Goal: Task Accomplishment & Management: Use online tool/utility

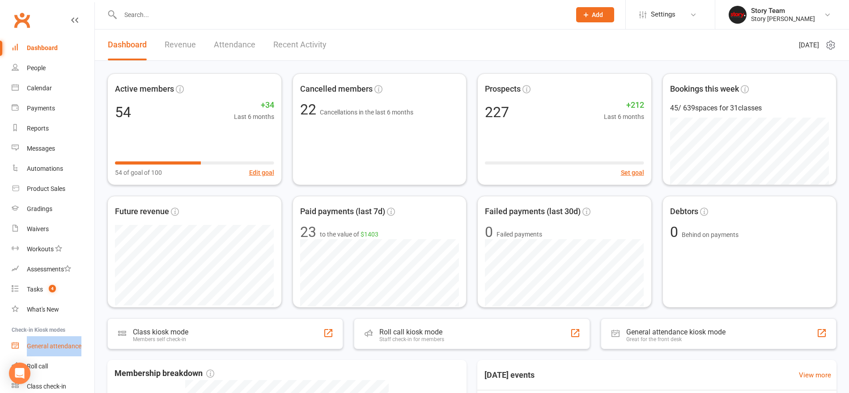
drag, startPoint x: 90, startPoint y: 334, endPoint x: 91, endPoint y: 353, distance: 19.3
click at [91, 354] on ul "Dashboard People Calendar Payments Reports Messages Automations Product Sales G…" at bounding box center [47, 217] width 94 height 359
drag, startPoint x: 92, startPoint y: 352, endPoint x: 89, endPoint y: 377, distance: 25.6
click at [91, 379] on ul "Dashboard People Calendar Payments Reports Messages Automations Product Sales G…" at bounding box center [47, 217] width 94 height 359
click at [58, 384] on div "Class check-in" at bounding box center [46, 386] width 39 height 7
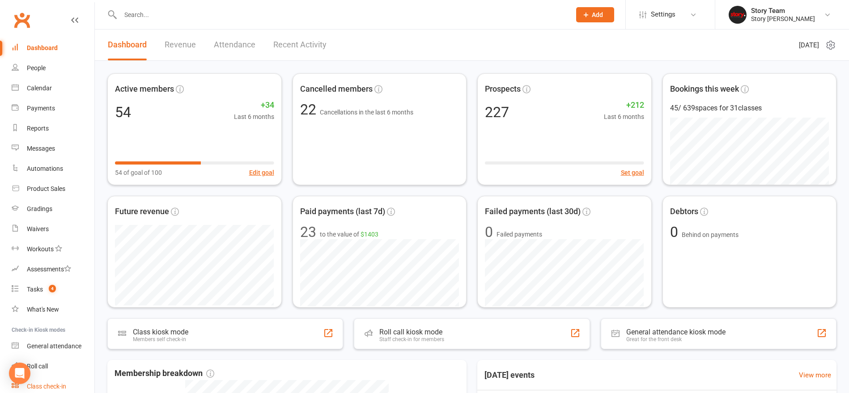
click at [52, 388] on div "Class check-in" at bounding box center [46, 386] width 39 height 7
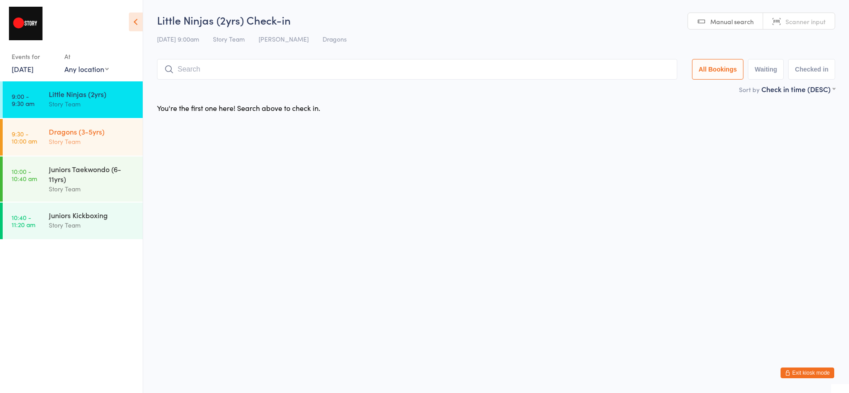
click at [97, 129] on div "Dragons (3-5yrs)" at bounding box center [92, 132] width 86 height 10
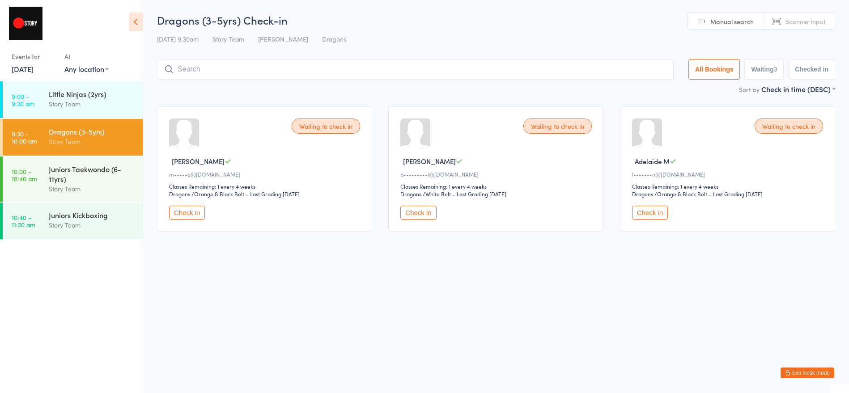
click at [422, 214] on button "Check in" at bounding box center [419, 213] width 36 height 14
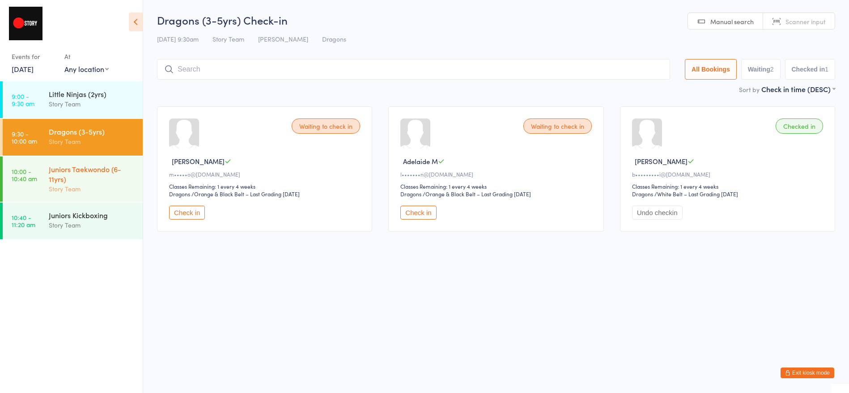
click at [98, 167] on div "Juniors Taekwondo (6-11yrs)" at bounding box center [92, 174] width 86 height 20
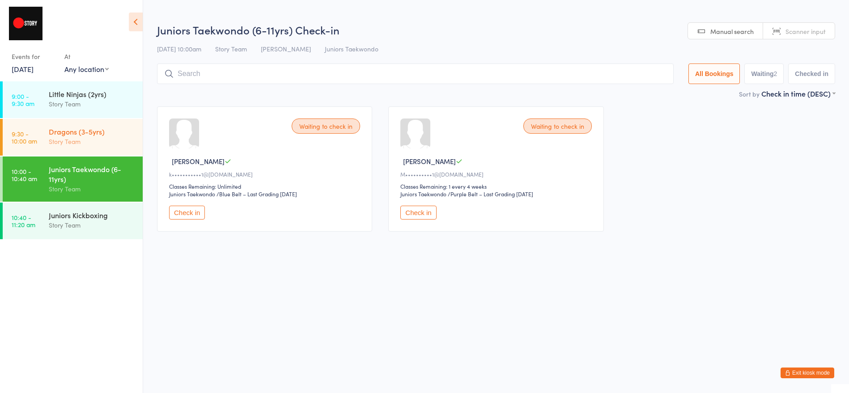
click at [91, 149] on div "Dragons (3-5yrs) Story Team" at bounding box center [96, 136] width 94 height 35
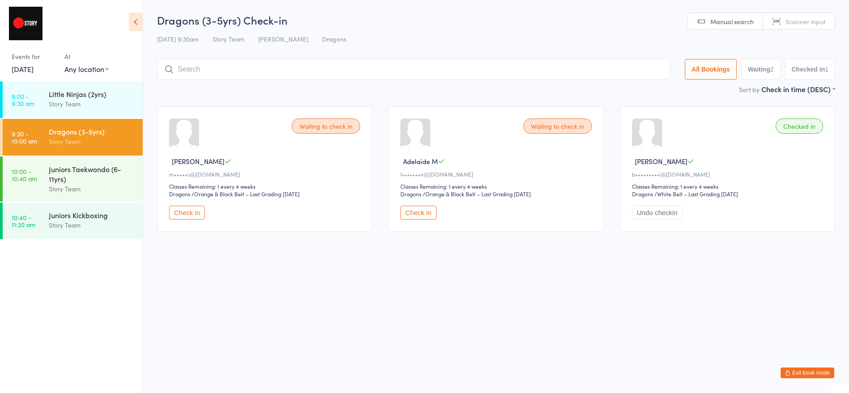
click at [193, 209] on button "Check in" at bounding box center [187, 213] width 36 height 14
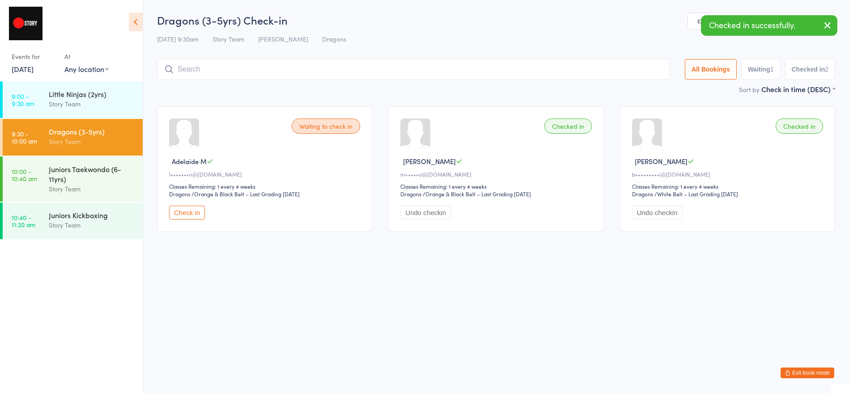
click at [324, 69] on input "search" at bounding box center [413, 69] width 513 height 21
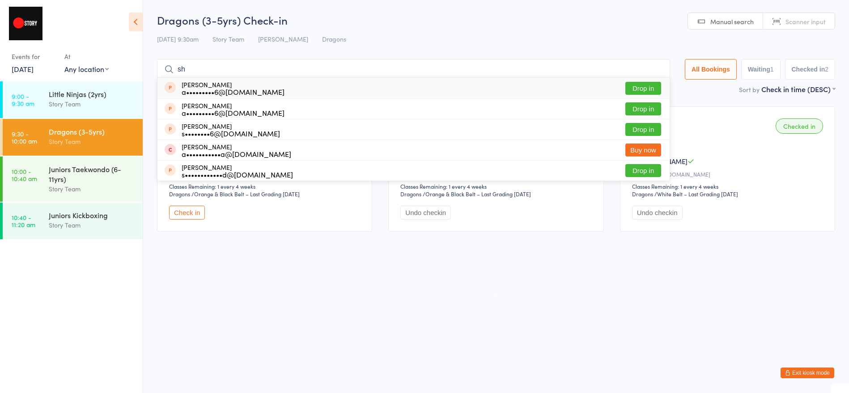
type input "s"
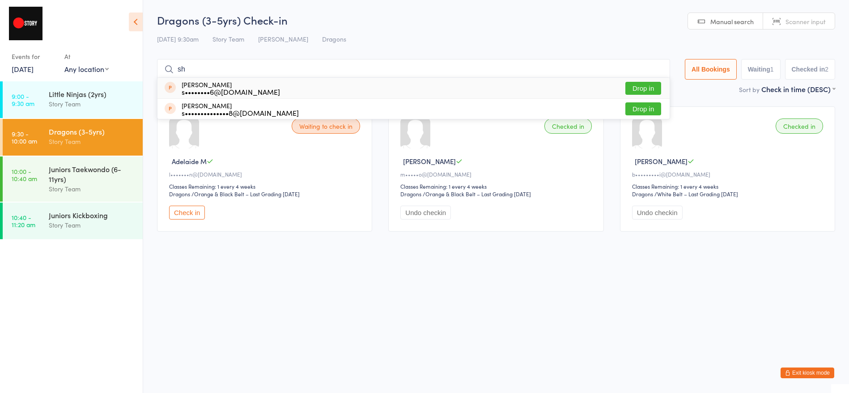
type input "s"
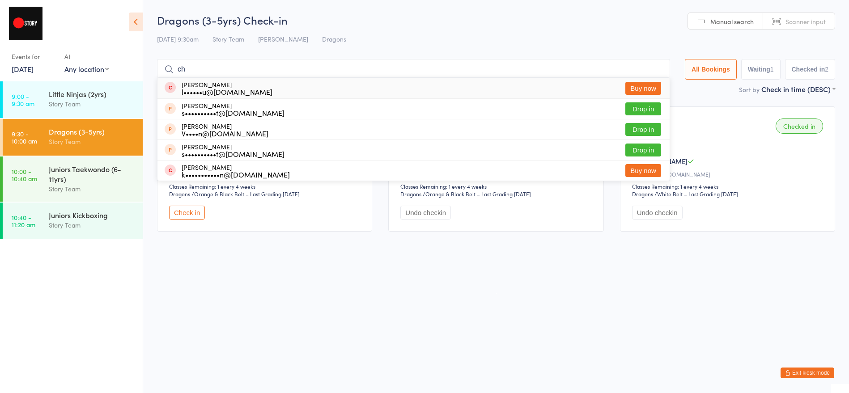
type input "c"
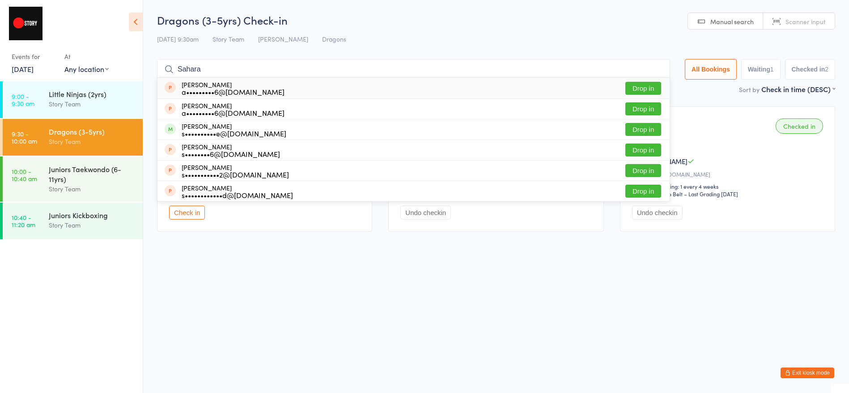
type input "Sahara"
drag, startPoint x: 324, startPoint y: 69, endPoint x: 230, endPoint y: 132, distance: 112.8
click at [230, 132] on div "s••••••••••e@[DOMAIN_NAME]" at bounding box center [234, 133] width 105 height 7
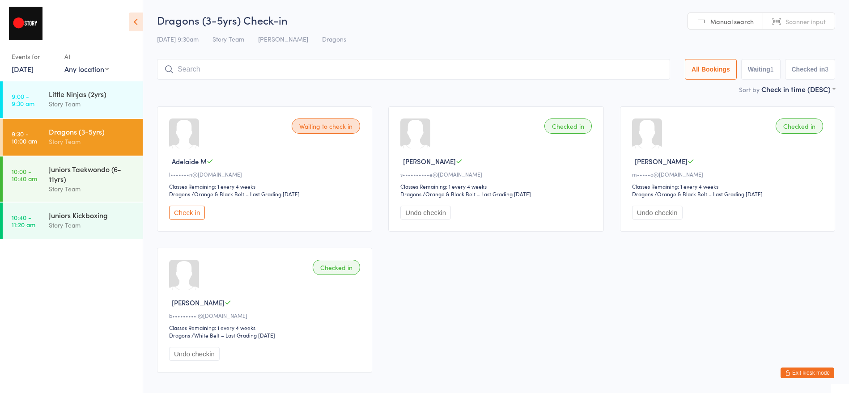
click at [202, 212] on button "Check in" at bounding box center [187, 213] width 36 height 14
click at [795, 371] on button "Exit kiosk mode" at bounding box center [808, 373] width 54 height 11
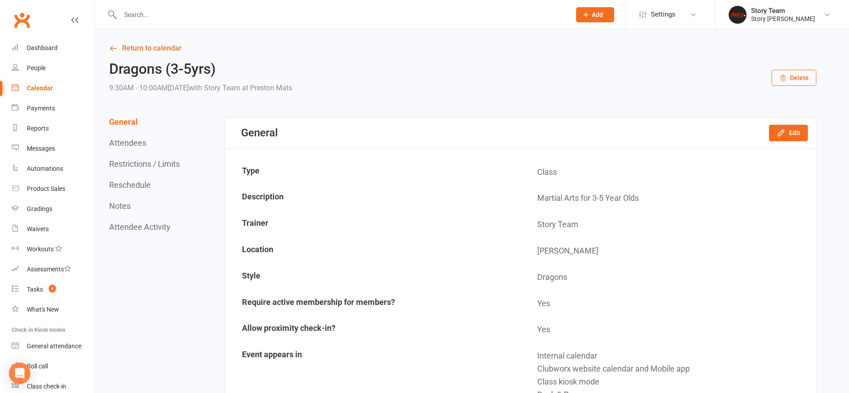
click at [124, 145] on button "Attendees" at bounding box center [127, 142] width 37 height 9
click at [70, 344] on div "General attendance" at bounding box center [54, 346] width 55 height 7
click at [49, 90] on div "Calendar" at bounding box center [40, 88] width 26 height 7
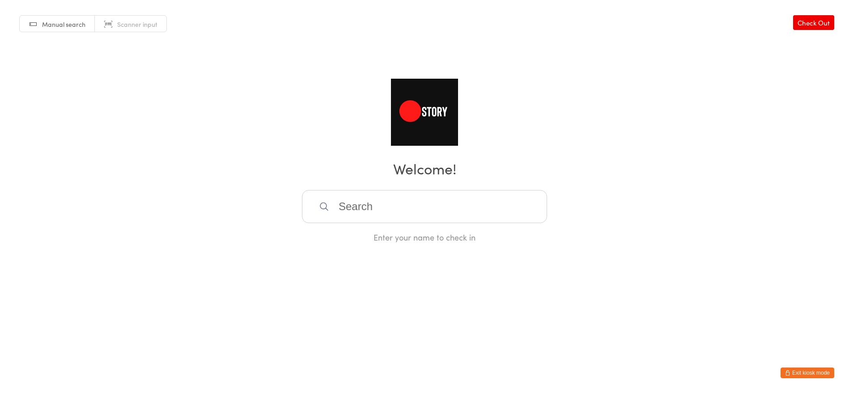
drag, startPoint x: 810, startPoint y: 371, endPoint x: 797, endPoint y: 357, distance: 19.3
click at [810, 371] on button "Exit kiosk mode" at bounding box center [808, 373] width 54 height 11
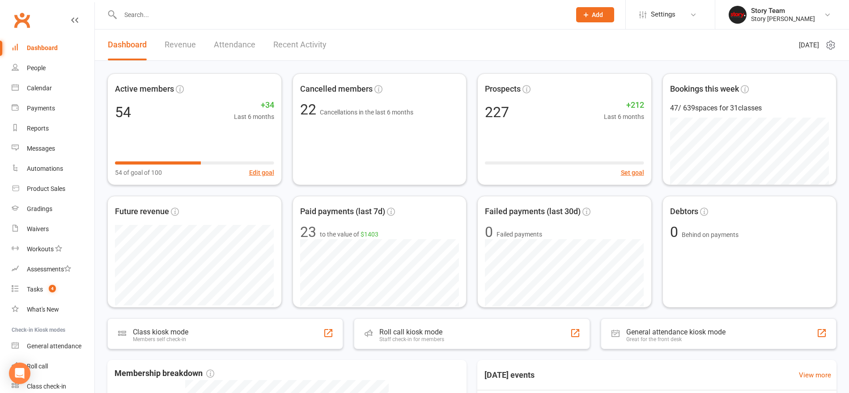
click at [45, 86] on div "Calendar" at bounding box center [39, 88] width 25 height 7
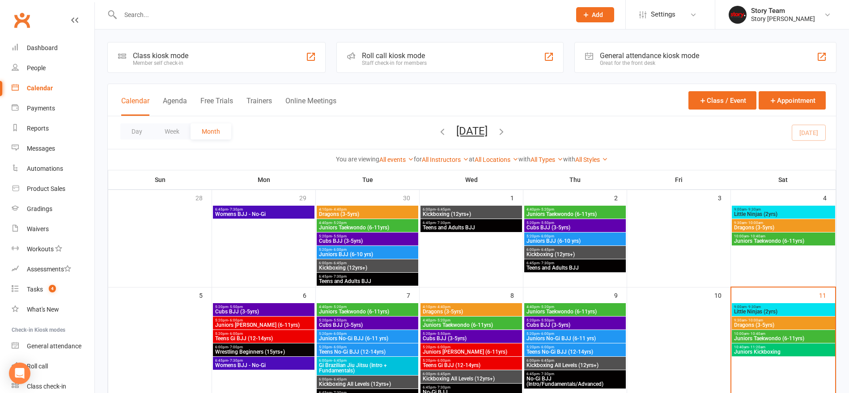
click at [770, 226] on span "Dragons (3-5yrs)" at bounding box center [784, 227] width 100 height 5
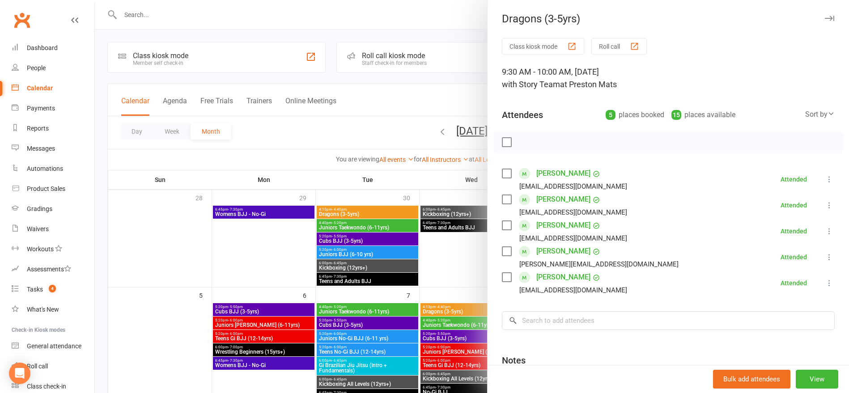
click at [828, 19] on icon "button" at bounding box center [829, 18] width 9 height 5
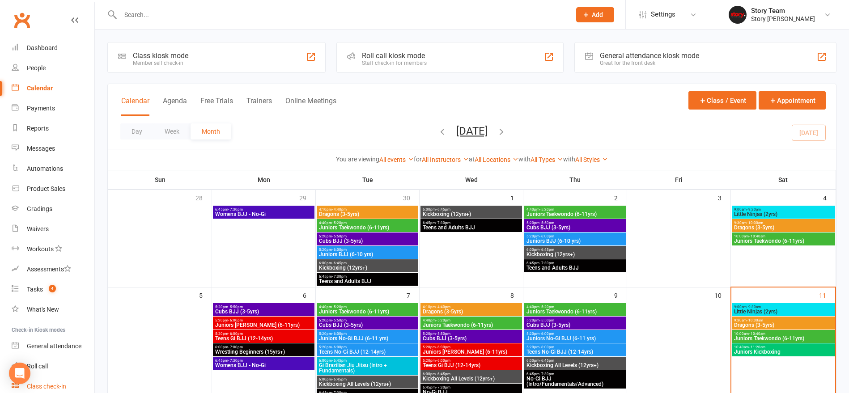
click at [54, 384] on div "Class check-in" at bounding box center [46, 386] width 39 height 7
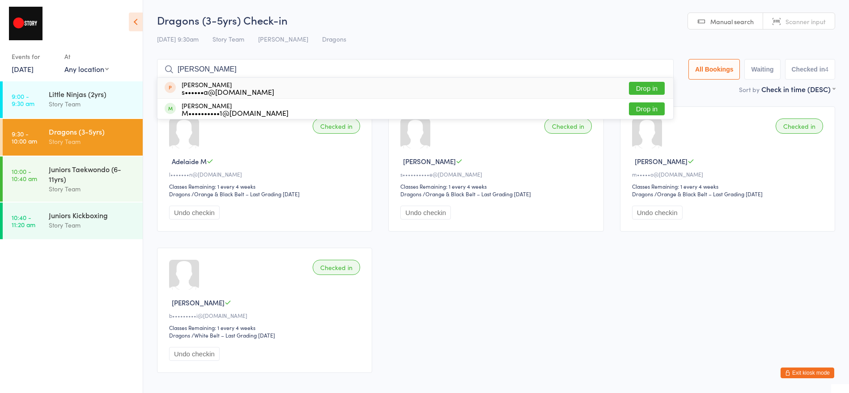
type input "Sophie"
drag, startPoint x: 296, startPoint y: 80, endPoint x: 229, endPoint y: 110, distance: 74.1
click at [229, 110] on div "M••••••••••1@gmail.com" at bounding box center [235, 112] width 107 height 7
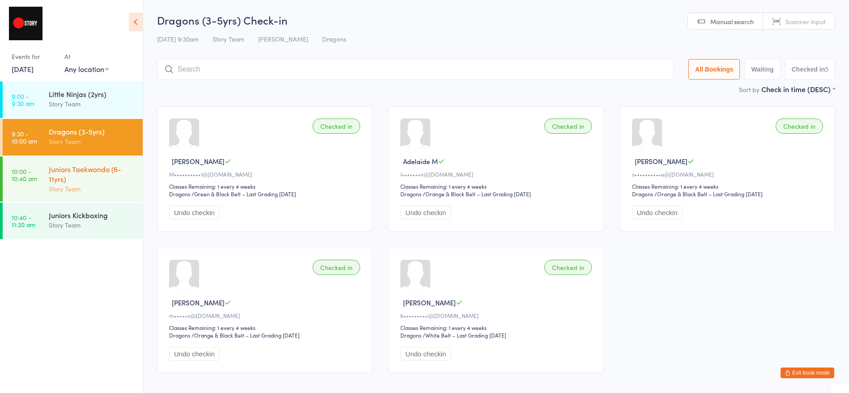
click at [102, 182] on div "Juniors Taekwondo (6-11yrs)" at bounding box center [92, 174] width 86 height 20
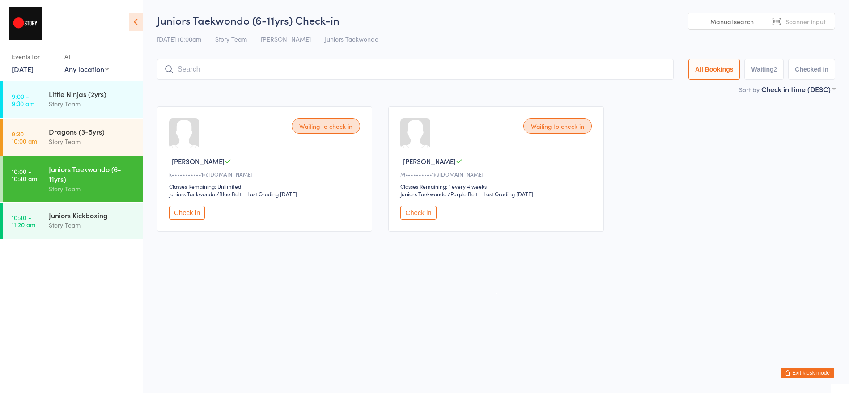
click at [813, 375] on button "Exit kiosk mode" at bounding box center [808, 373] width 54 height 11
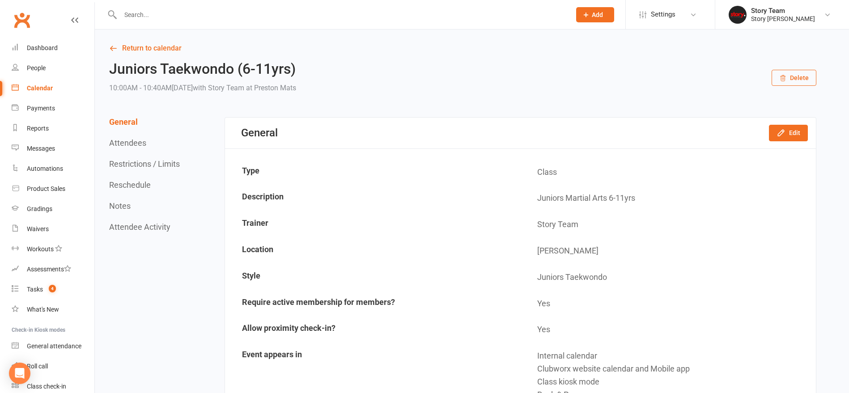
click at [133, 15] on input "text" at bounding box center [341, 15] width 447 height 13
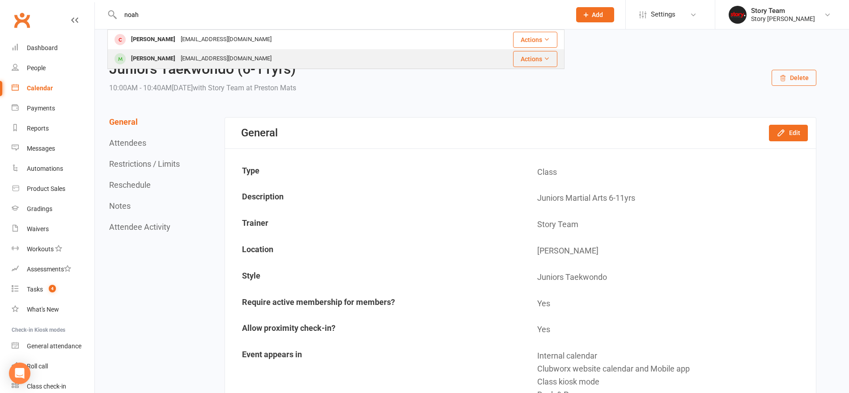
type input "noah"
click at [234, 60] on div "katehancock01@gmail.com" at bounding box center [226, 58] width 96 height 13
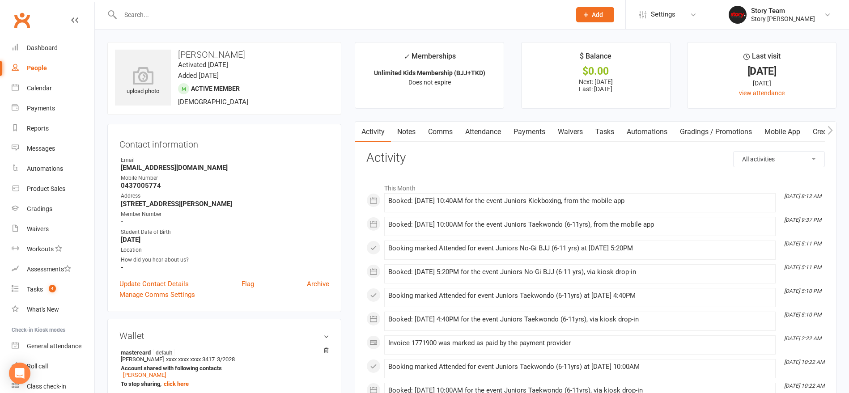
click at [248, 19] on input "text" at bounding box center [341, 15] width 447 height 13
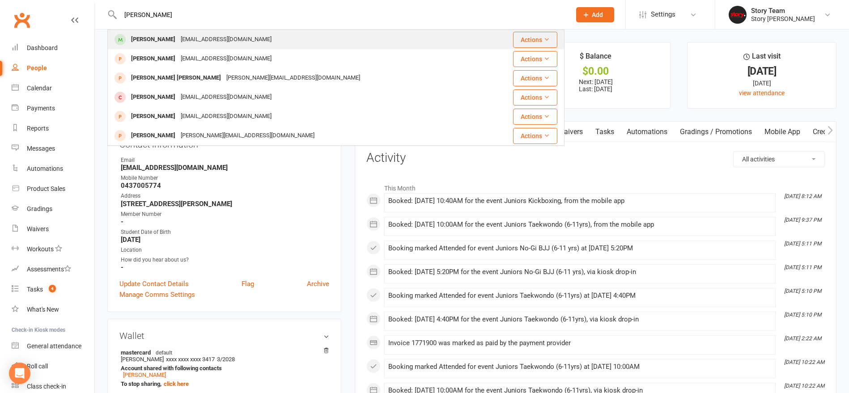
type input "oliver"
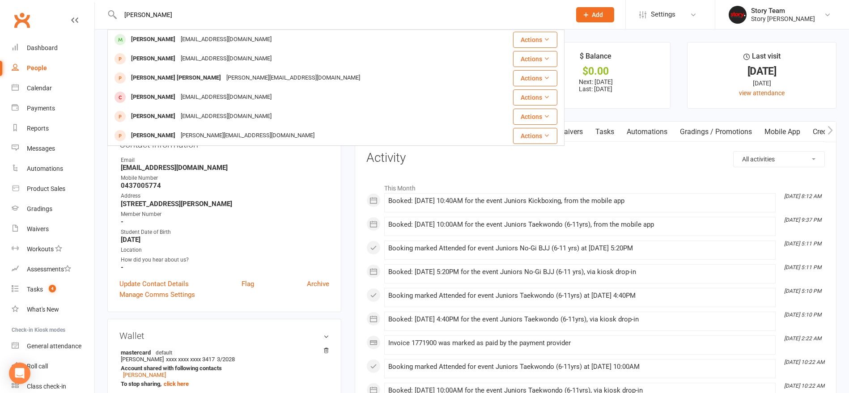
click at [178, 38] on div "Muscatpeter1@gmail.com" at bounding box center [226, 39] width 96 height 13
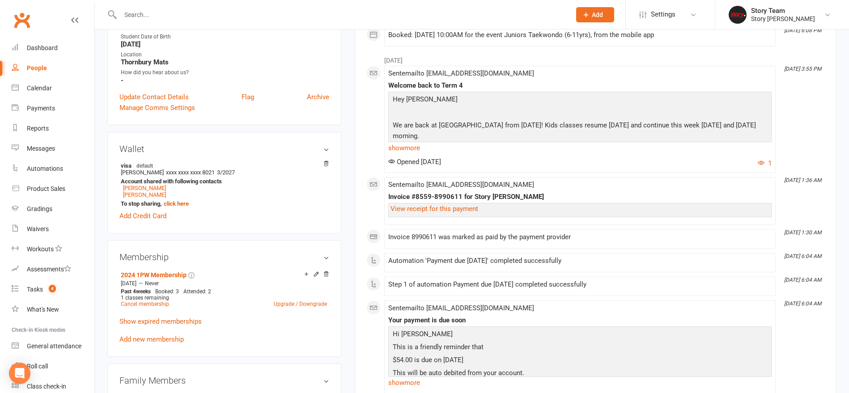
scroll to position [214, 0]
click at [47, 384] on div "Class check-in" at bounding box center [46, 386] width 39 height 7
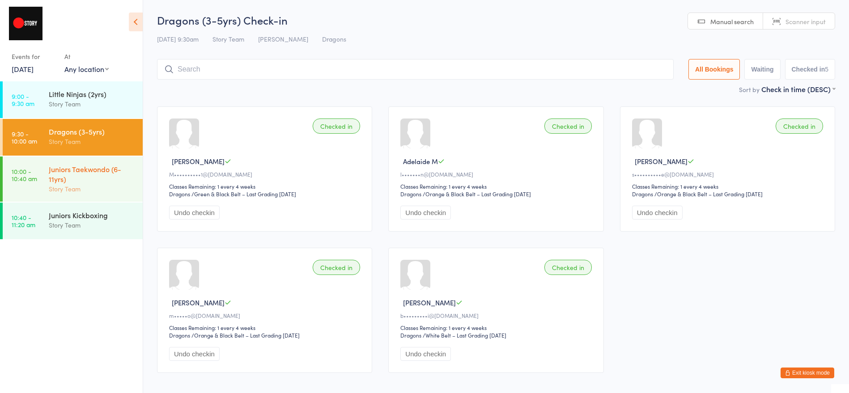
click at [115, 195] on div "Juniors Taekwondo (6-11yrs) Story Team" at bounding box center [96, 179] width 94 height 45
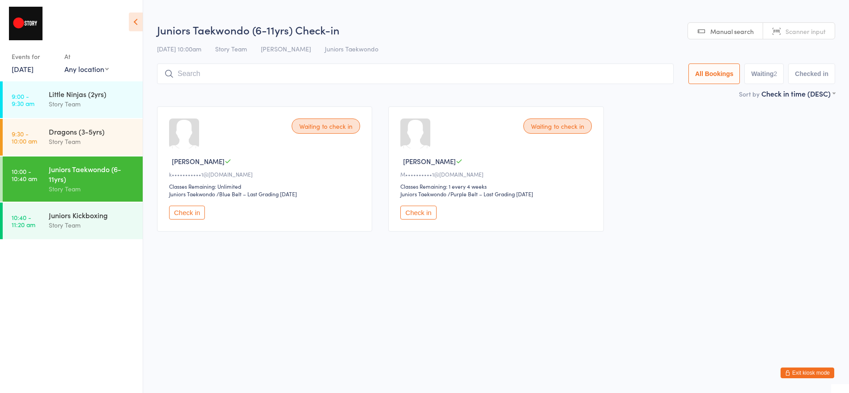
click at [184, 213] on button "Check in" at bounding box center [187, 213] width 36 height 14
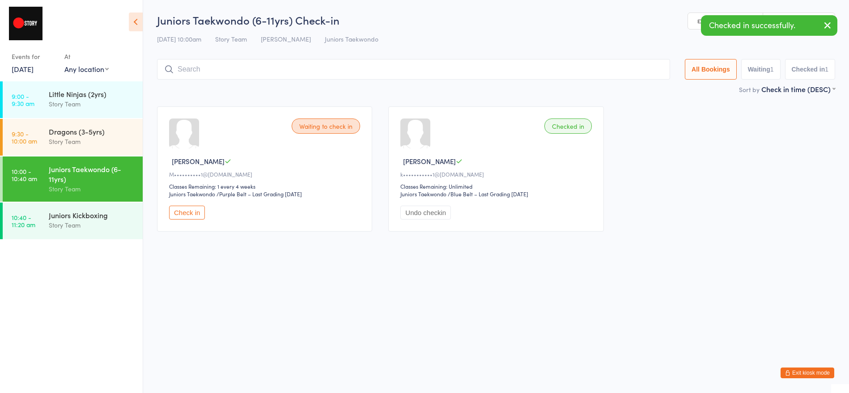
click at [297, 74] on input "search" at bounding box center [413, 69] width 513 height 21
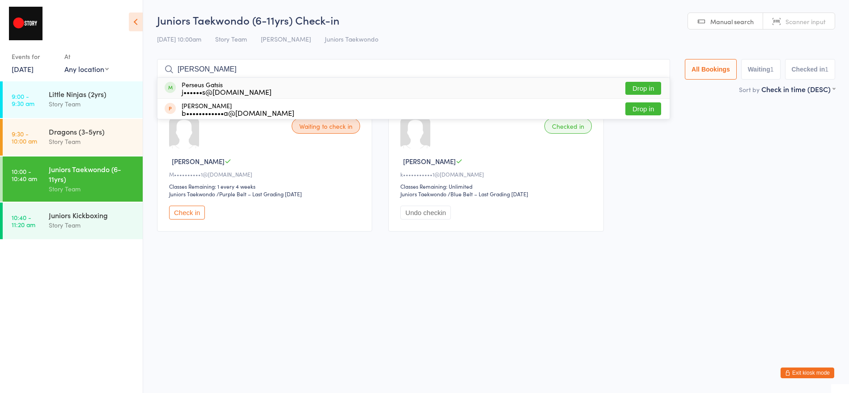
type input "[PERSON_NAME]"
click at [630, 86] on button "Drop in" at bounding box center [644, 88] width 36 height 13
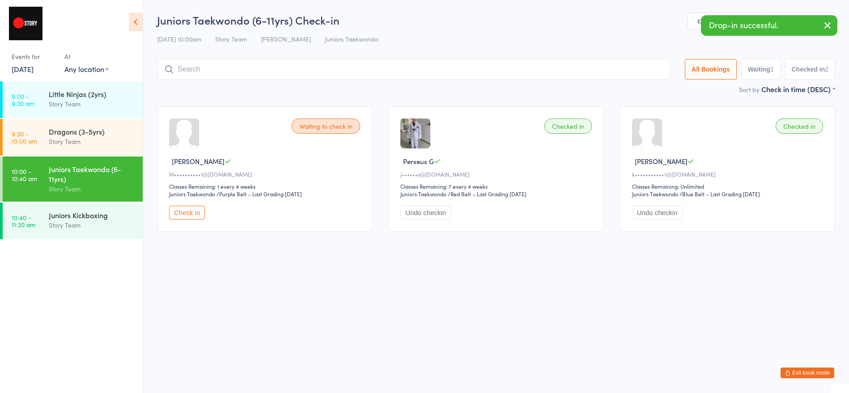
click at [314, 76] on input "search" at bounding box center [413, 69] width 513 height 21
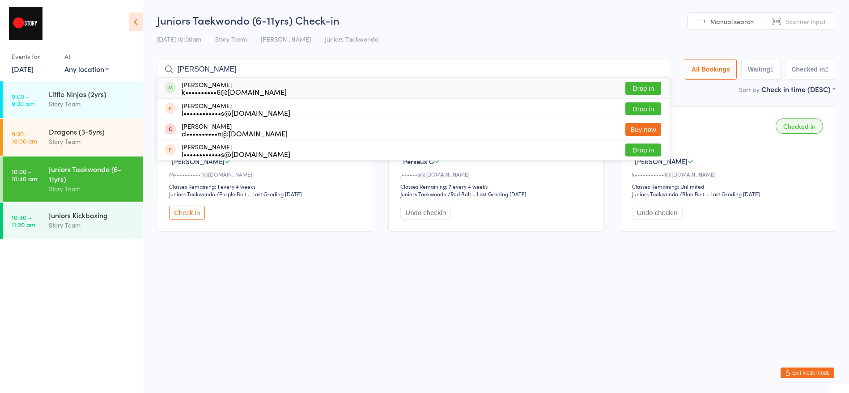
type input "[PERSON_NAME]"
drag, startPoint x: 314, startPoint y: 76, endPoint x: 635, endPoint y: 88, distance: 321.5
click at [635, 88] on button "Drop in" at bounding box center [644, 88] width 36 height 13
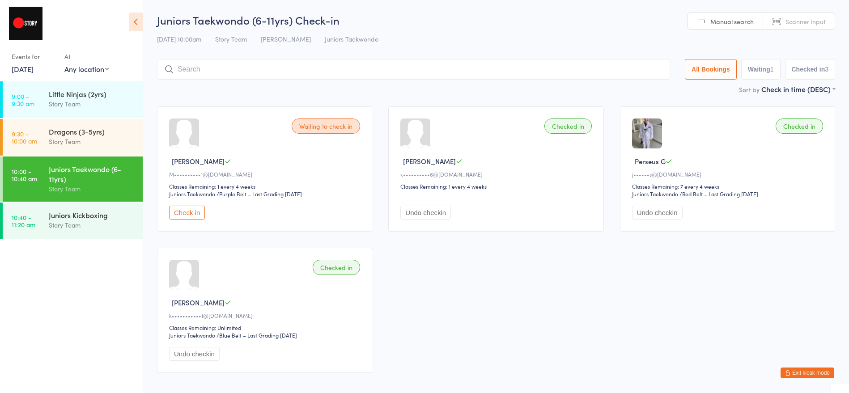
click at [822, 374] on button "Exit kiosk mode" at bounding box center [808, 373] width 54 height 11
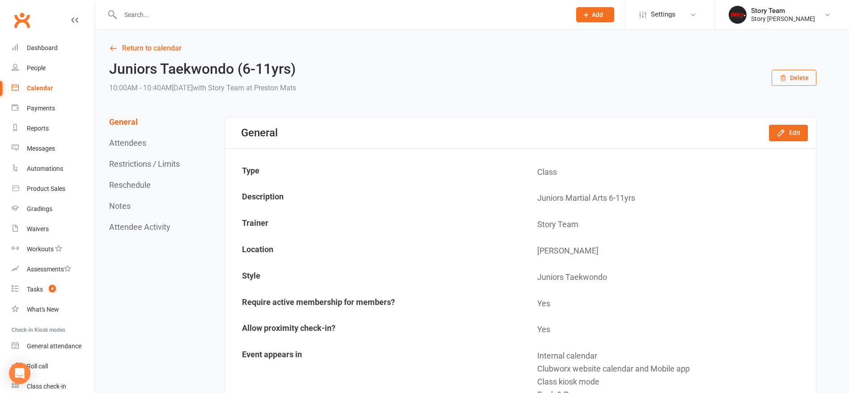
click at [248, 13] on input "text" at bounding box center [341, 15] width 447 height 13
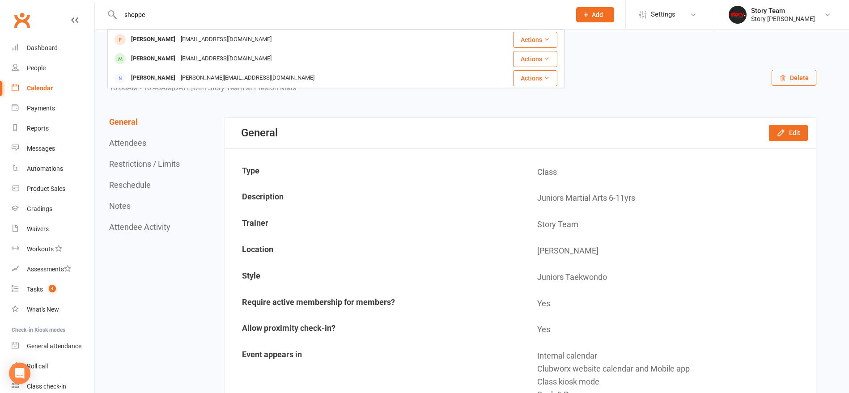
type input "shoppe"
drag, startPoint x: 119, startPoint y: 30, endPoint x: 37, endPoint y: 384, distance: 363.5
click at [37, 385] on div "Class check-in" at bounding box center [46, 386] width 39 height 7
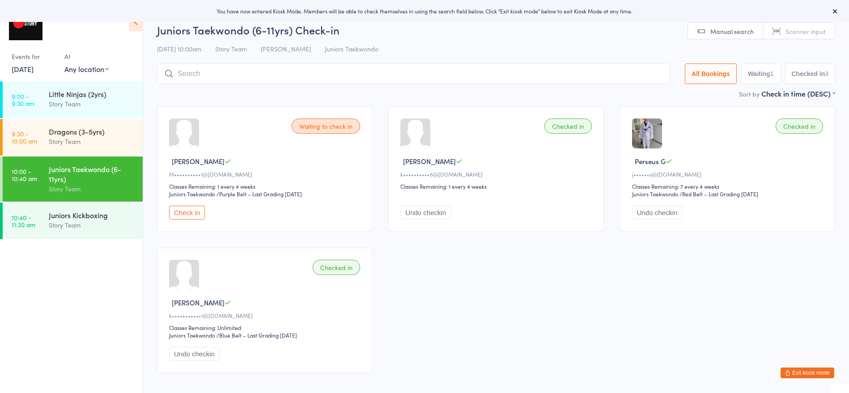
drag, startPoint x: 200, startPoint y: 208, endPoint x: 286, endPoint y: 174, distance: 92.4
click at [203, 207] on button "Check in" at bounding box center [187, 213] width 36 height 14
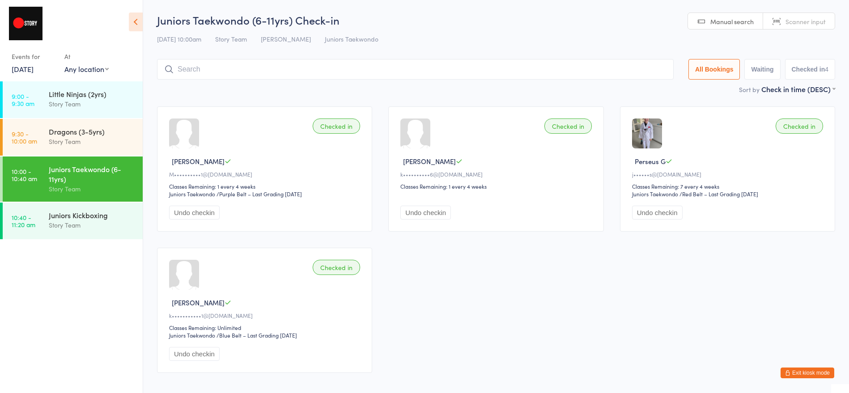
click at [794, 371] on button "Exit kiosk mode" at bounding box center [808, 373] width 54 height 11
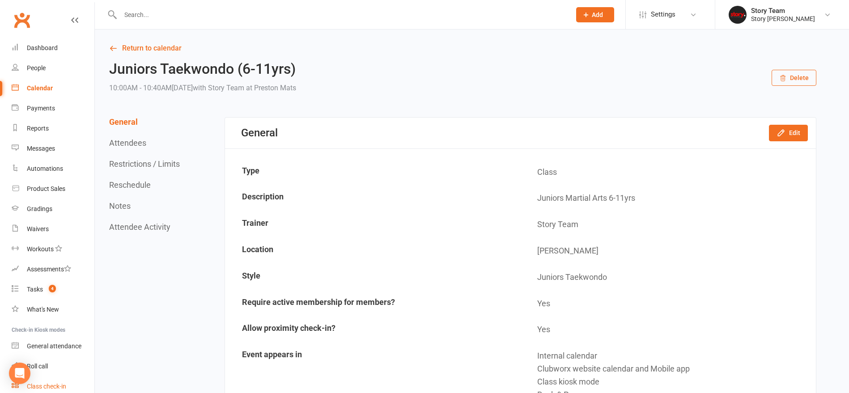
click at [41, 385] on div "Class check-in" at bounding box center [46, 386] width 39 height 7
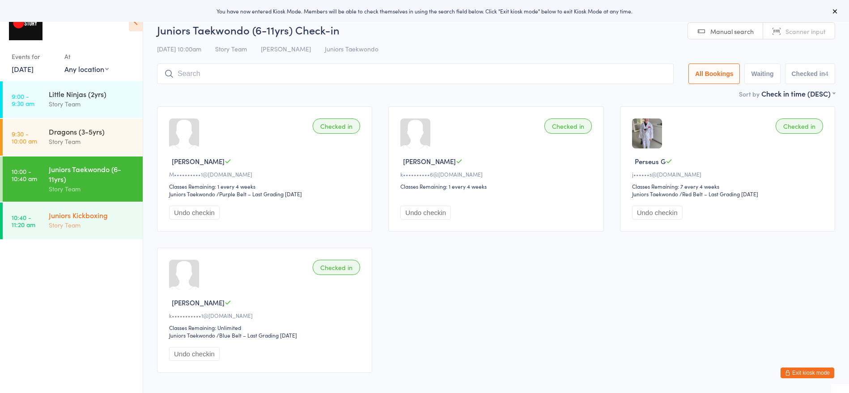
click at [95, 227] on div "Story Team" at bounding box center [92, 225] width 86 height 10
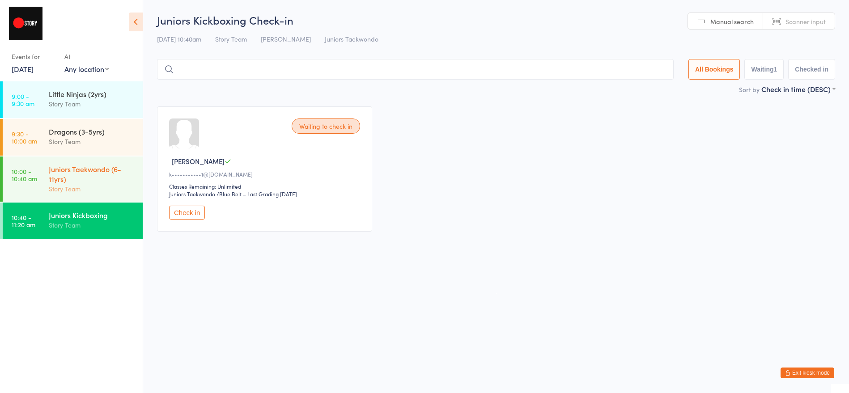
click at [67, 181] on div "Juniors Taekwondo (6-11yrs)" at bounding box center [92, 174] width 86 height 20
